Goal: Information Seeking & Learning: Find contact information

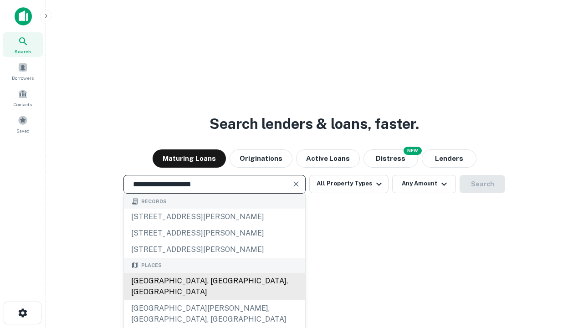
click at [214, 300] on div "Santa Monica, CA, USA" at bounding box center [214, 286] width 181 height 27
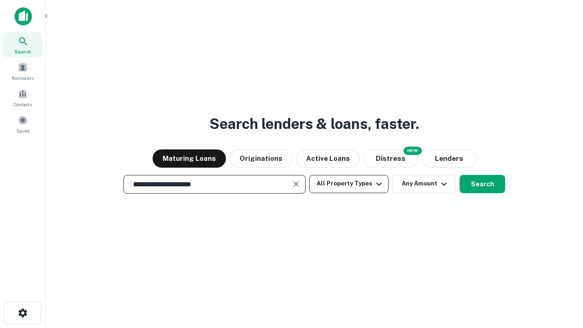
type input "**********"
click at [349, 184] on button "All Property Types" at bounding box center [348, 184] width 79 height 18
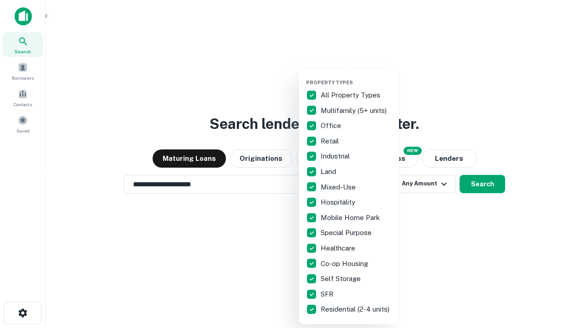
click at [356, 77] on button "button" at bounding box center [356, 77] width 100 height 0
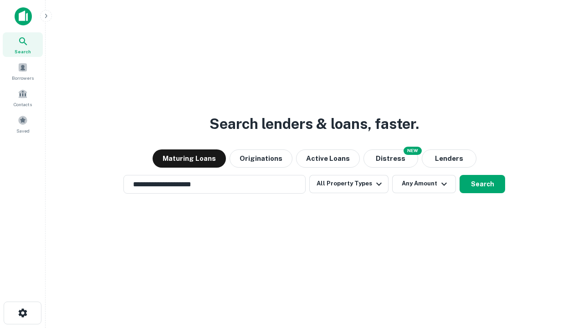
scroll to position [14, 0]
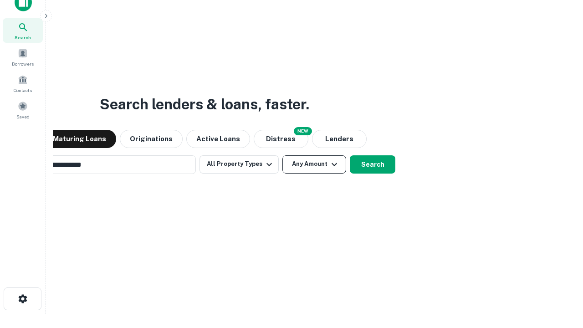
click at [282, 155] on button "Any Amount" at bounding box center [314, 164] width 64 height 18
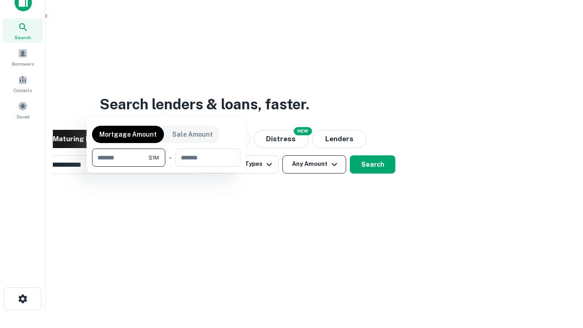
scroll to position [15, 0]
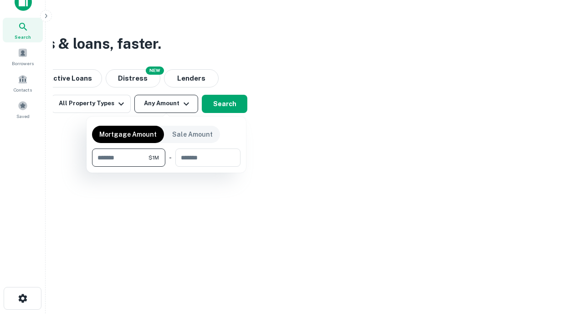
type input "*******"
click at [166, 167] on button "button" at bounding box center [166, 167] width 149 height 0
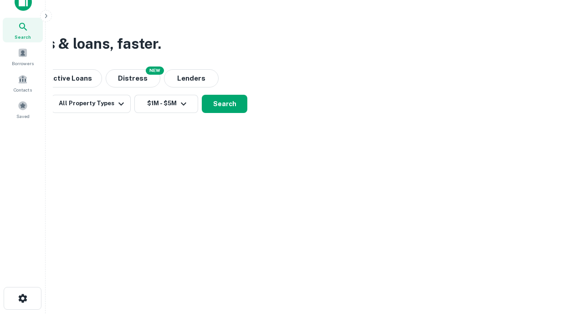
scroll to position [5, 168]
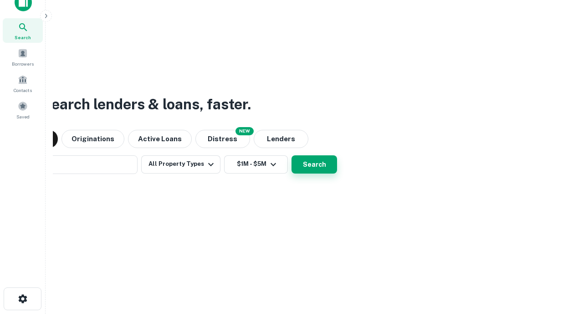
click at [292, 155] on button "Search" at bounding box center [315, 164] width 46 height 18
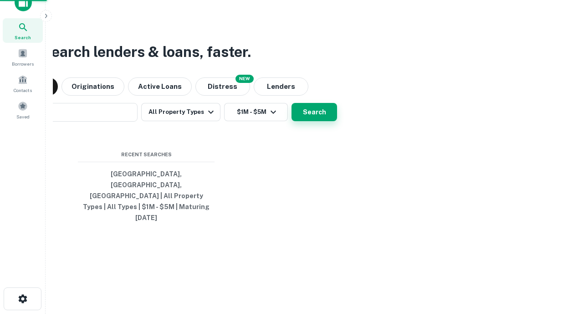
scroll to position [24, 258]
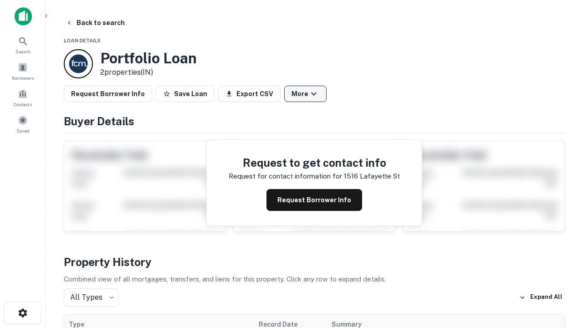
click at [305, 94] on button "More" at bounding box center [305, 94] width 42 height 16
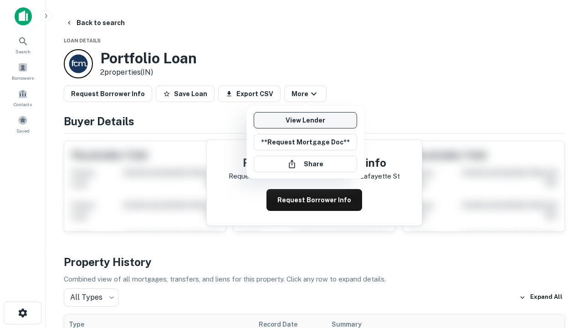
click at [305, 120] on link "View Lender" at bounding box center [305, 120] width 103 height 16
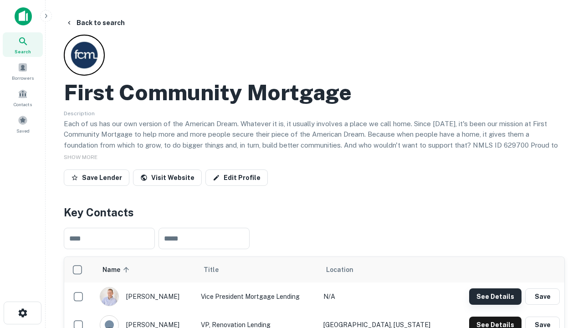
click at [495, 296] on button "See Details" at bounding box center [495, 296] width 52 height 16
click at [22, 313] on icon "button" at bounding box center [22, 313] width 11 height 11
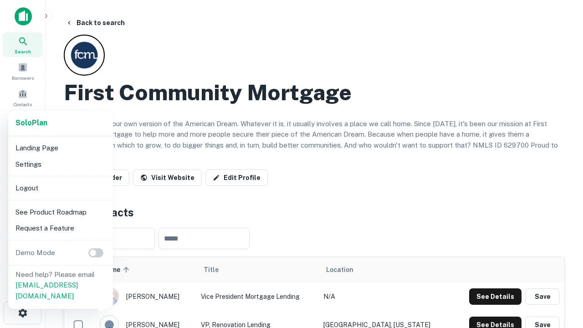
click at [60, 188] on li "Logout" at bounding box center [60, 188] width 97 height 16
